Goal: Navigation & Orientation: Find specific page/section

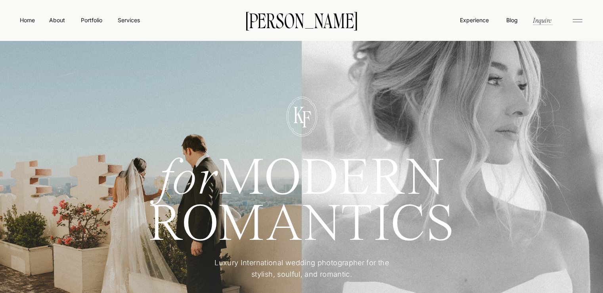
click at [321, 127] on div at bounding box center [302, 116] width 74 height 40
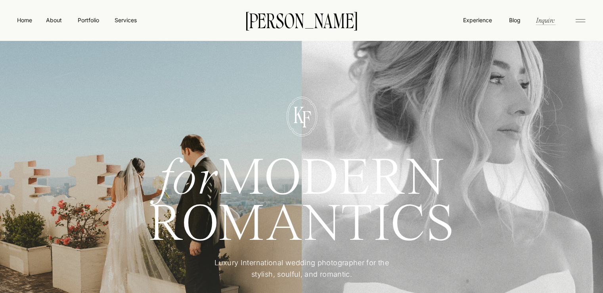
drag, startPoint x: 547, startPoint y: 18, endPoint x: 417, endPoint y: 36, distance: 131.7
click at [586, 25] on icon at bounding box center [581, 20] width 16 height 13
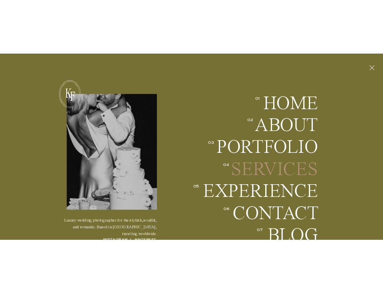
scroll to position [46, 0]
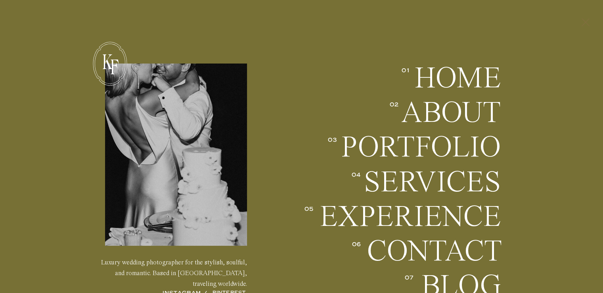
click at [592, 17] on icon at bounding box center [585, 22] width 13 height 21
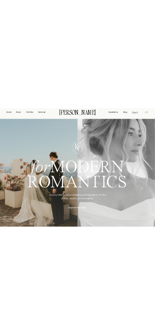
scroll to position [0, 0]
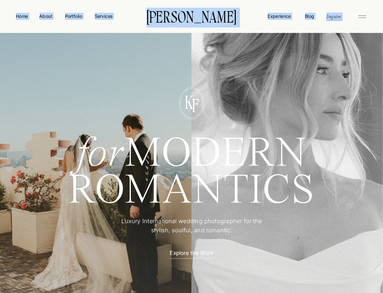
drag, startPoint x: 382, startPoint y: 29, endPoint x: 419, endPoint y: 42, distance: 39.1
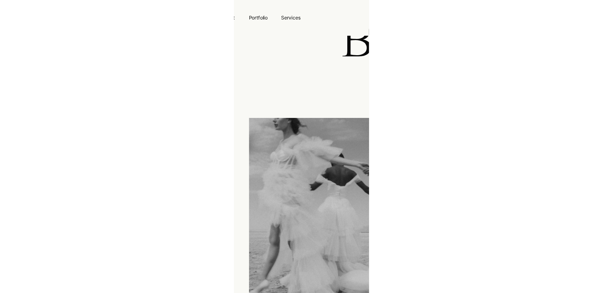
scroll to position [1248, 0]
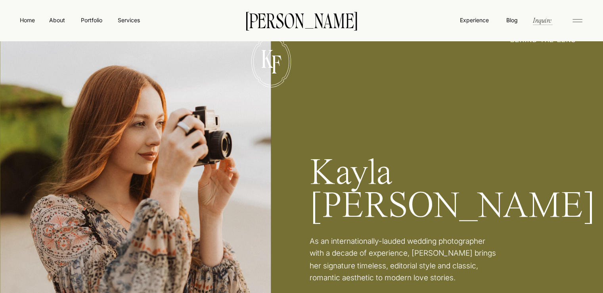
click at [25, 24] on div at bounding box center [135, 188] width 271 height 357
click at [54, 19] on nav "About" at bounding box center [57, 20] width 18 height 8
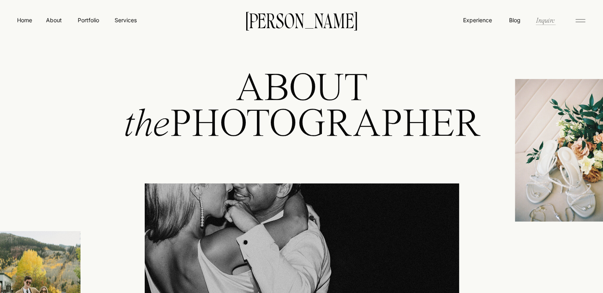
click at [550, 19] on nav "Inquire" at bounding box center [546, 19] width 20 height 9
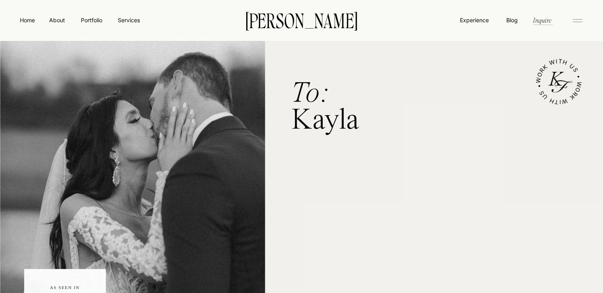
click at [572, 14] on icon at bounding box center [578, 20] width 16 height 13
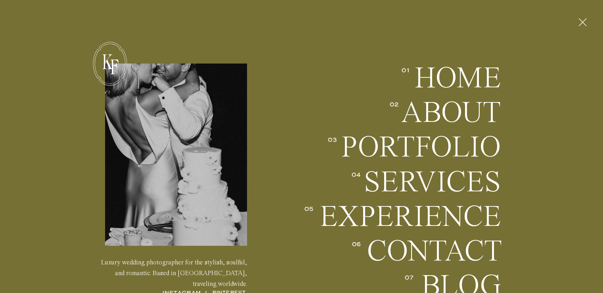
click at [589, 15] on icon at bounding box center [582, 22] width 13 height 21
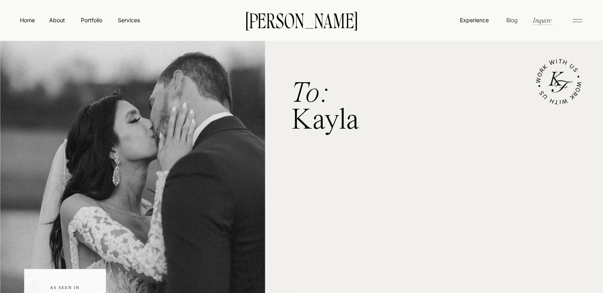
click at [506, 21] on nav "Blog" at bounding box center [512, 20] width 15 height 8
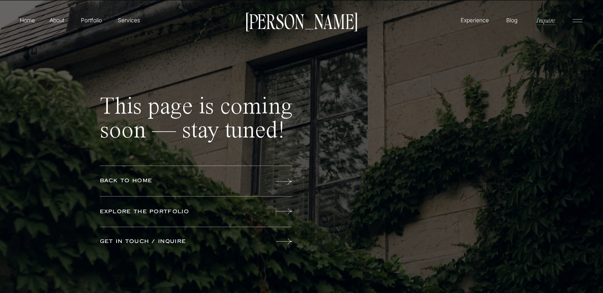
click at [290, 181] on icon at bounding box center [284, 181] width 16 height 6
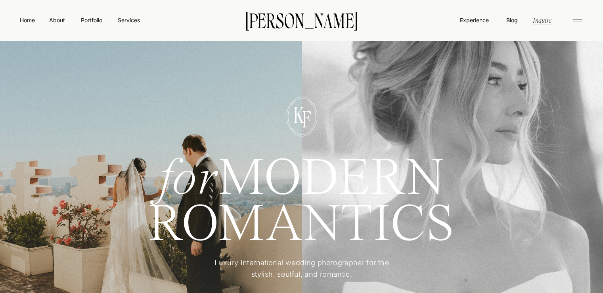
click at [129, 19] on nav "Services" at bounding box center [128, 20] width 23 height 8
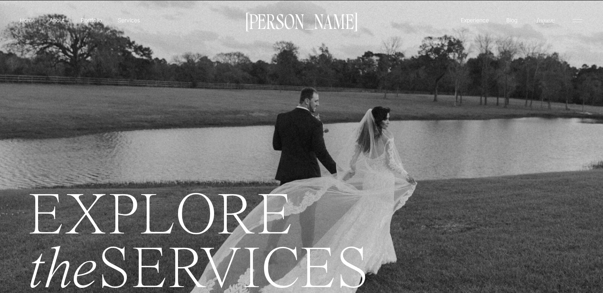
drag, startPoint x: 224, startPoint y: 135, endPoint x: 229, endPoint y: 123, distance: 13.2
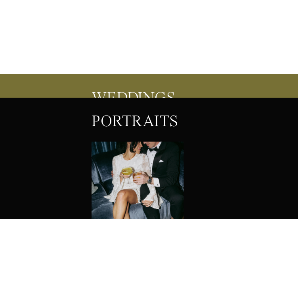
scroll to position [1410, 0]
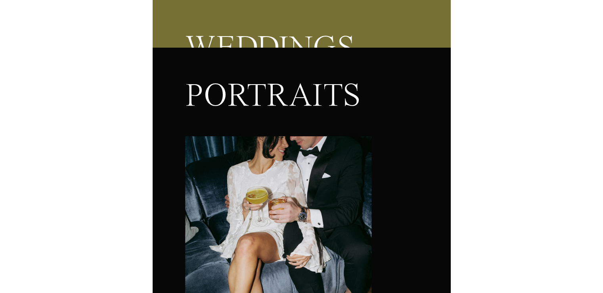
scroll to position [234, 0]
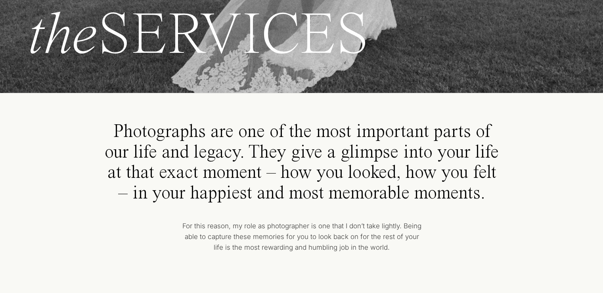
click at [224, 186] on p "Photographs are one of the most important parts of our life and legacy. They gi…" at bounding box center [302, 163] width 395 height 82
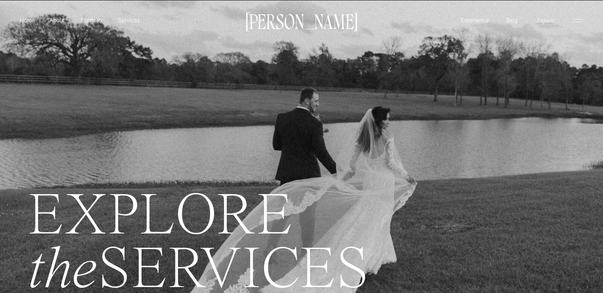
click at [297, 24] on p "[PERSON_NAME]" at bounding box center [302, 20] width 120 height 17
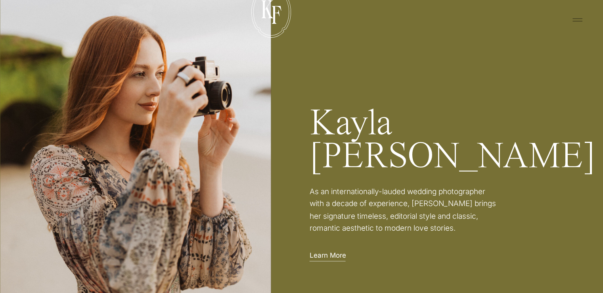
scroll to position [1298, 0]
